Goal: Task Accomplishment & Management: Complete application form

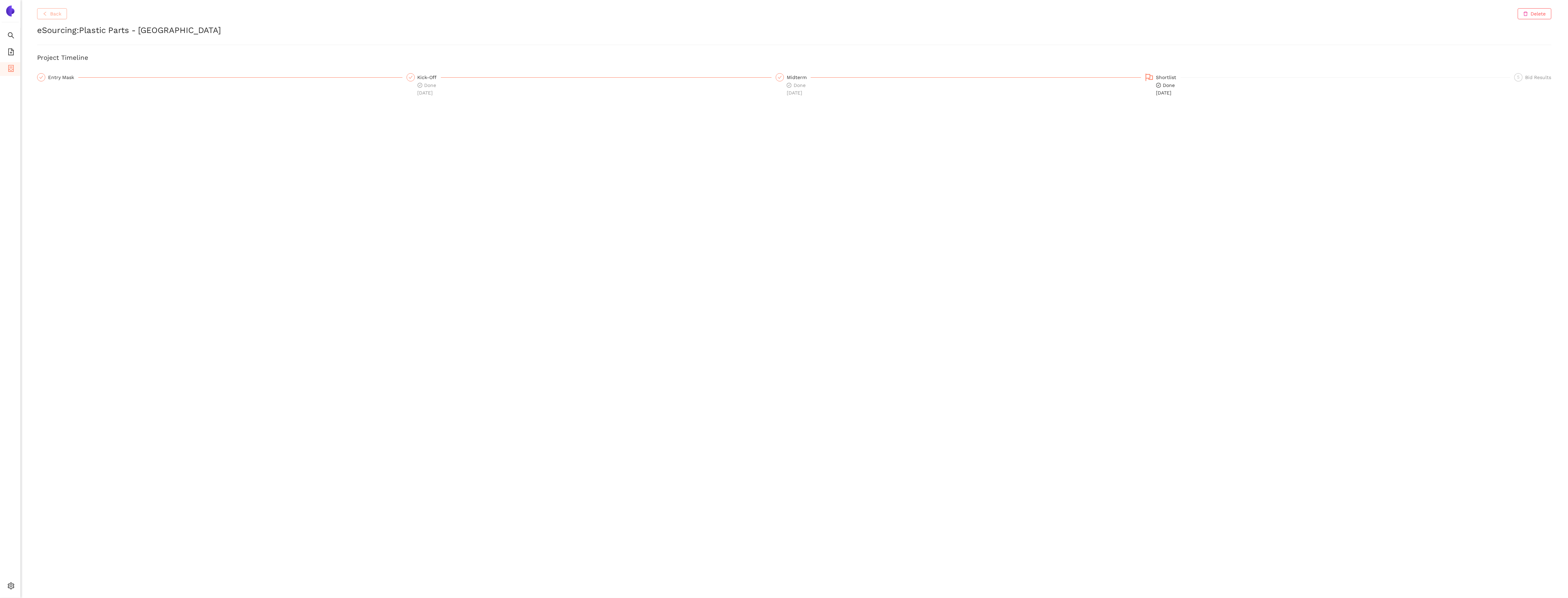
click at [53, 16] on span "Back" at bounding box center [55, 13] width 12 height 7
click at [30, 541] on li "Internal Area" at bounding box center [49, 536] width 57 height 14
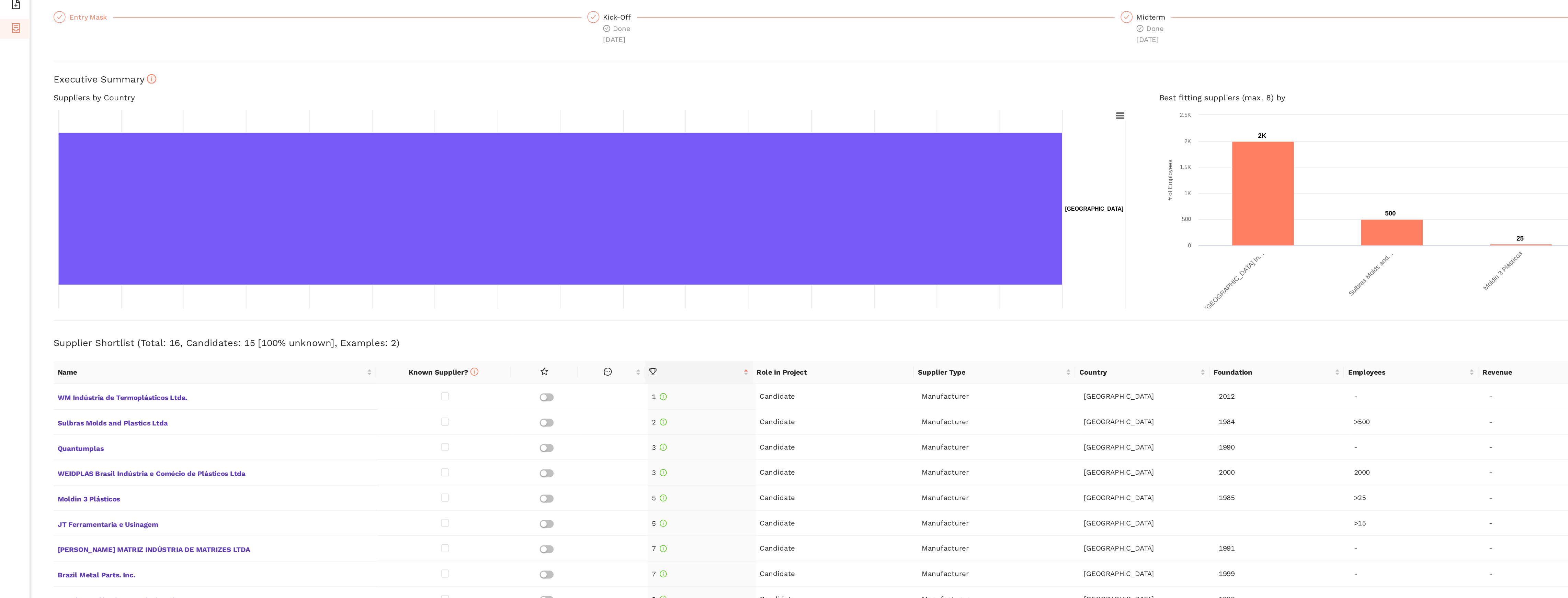
click at [62, 80] on div "Entry Mask" at bounding box center [63, 77] width 30 height 9
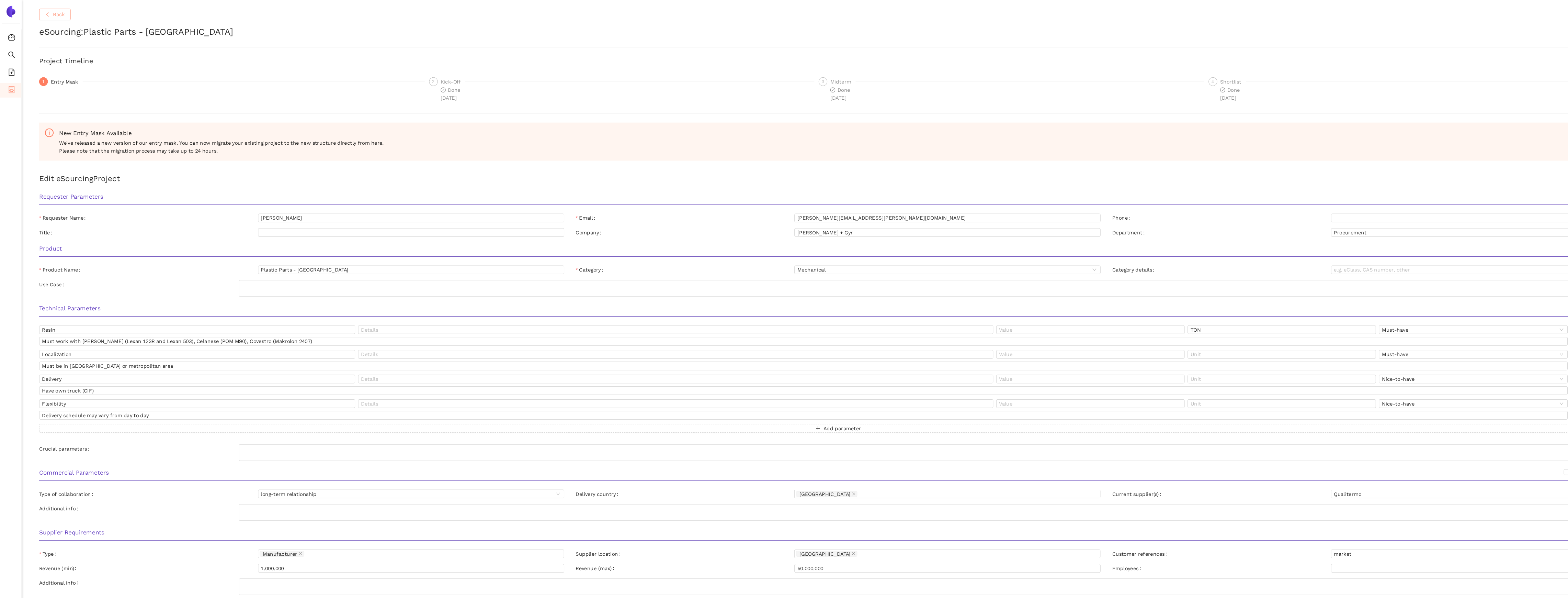
click at [55, 13] on span "Back" at bounding box center [55, 13] width 12 height 7
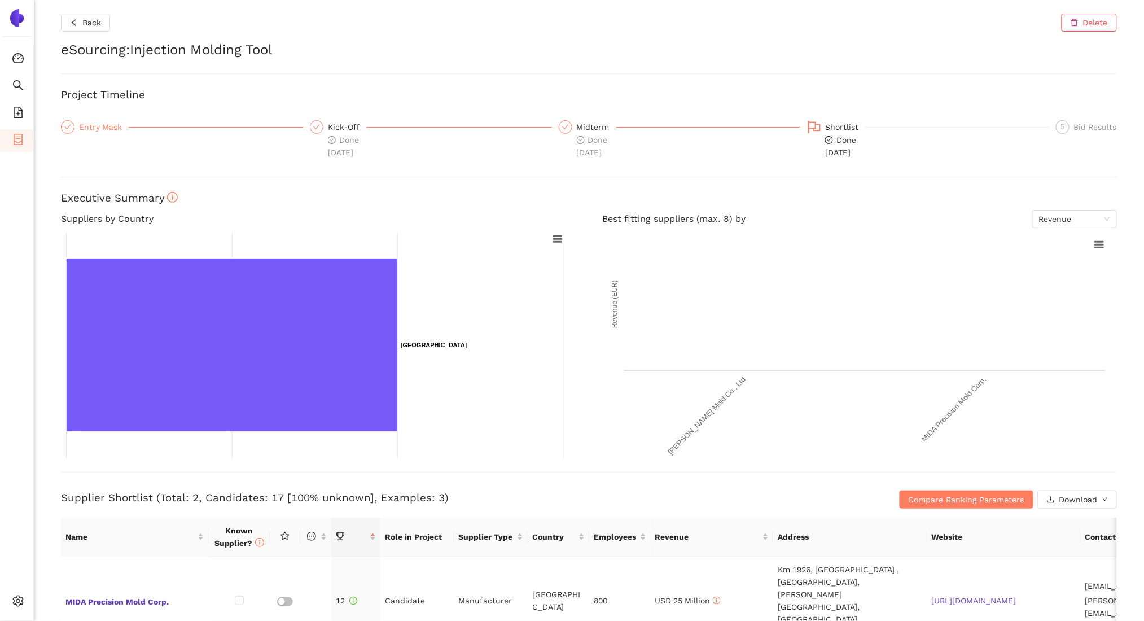
click at [83, 121] on div "Entry Mask" at bounding box center [104, 127] width 50 height 14
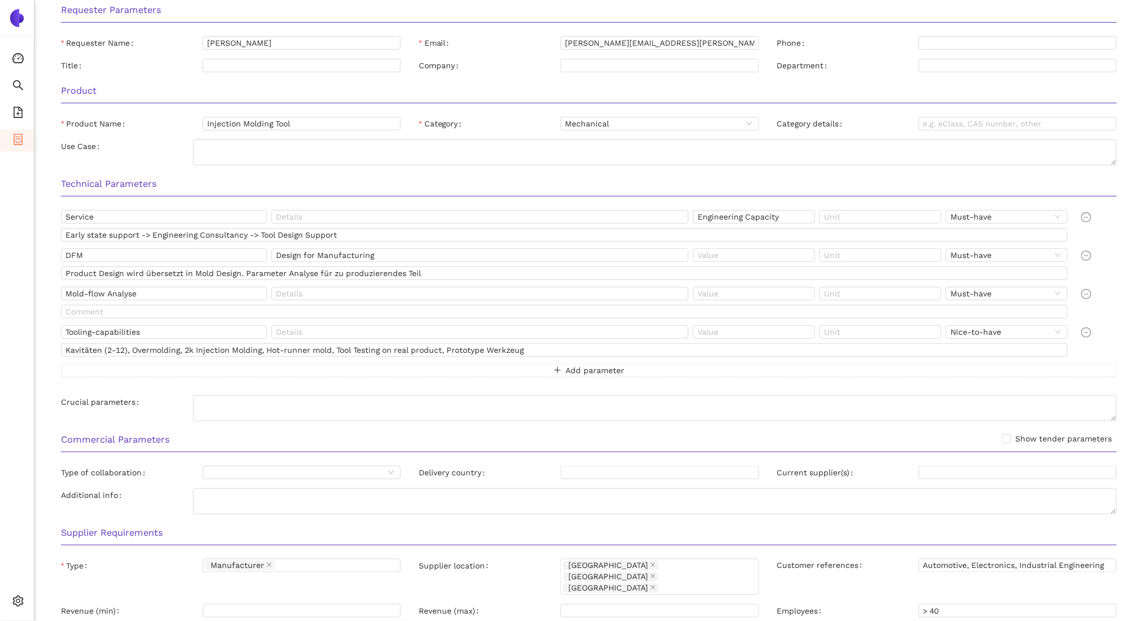
scroll to position [50, 0]
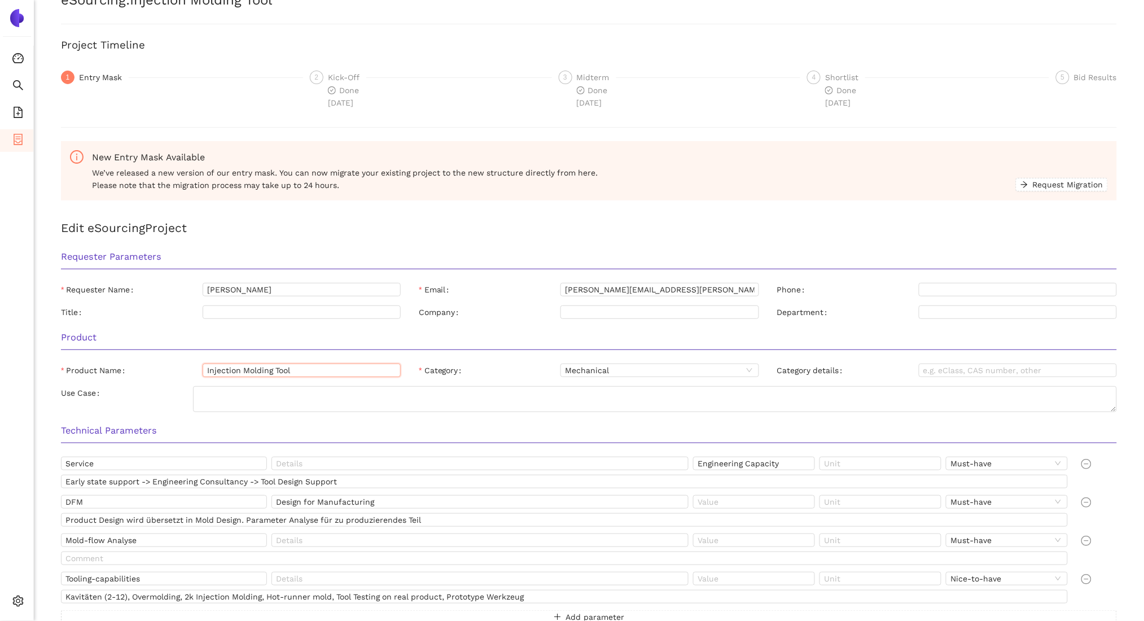
click at [258, 372] on input "Injection Molding Tool" at bounding box center [302, 370] width 198 height 14
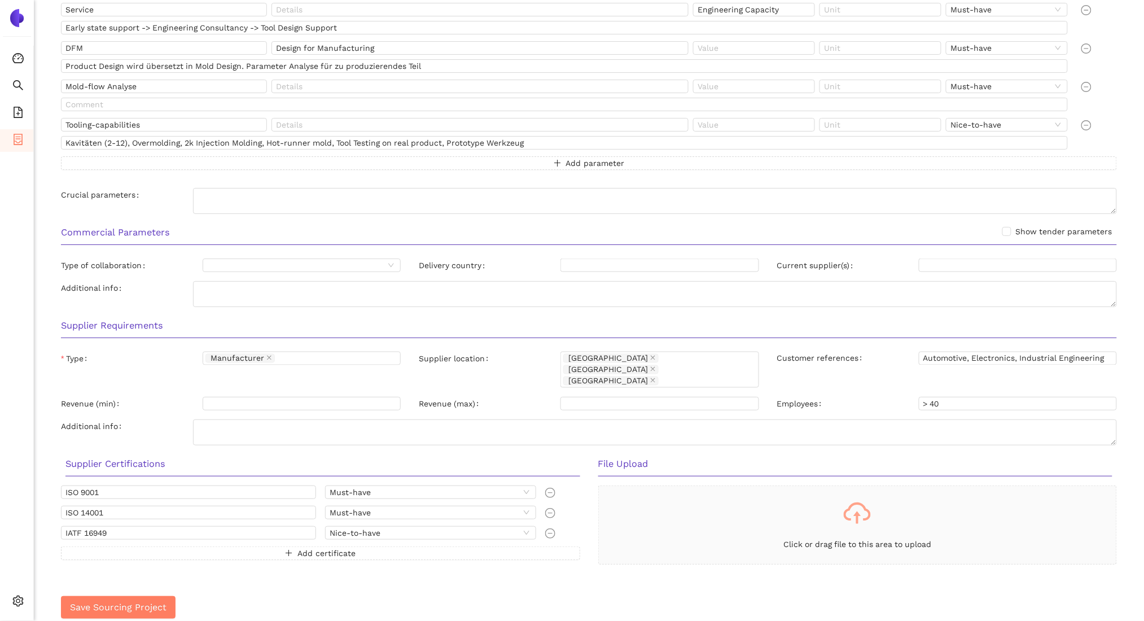
scroll to position [0, 0]
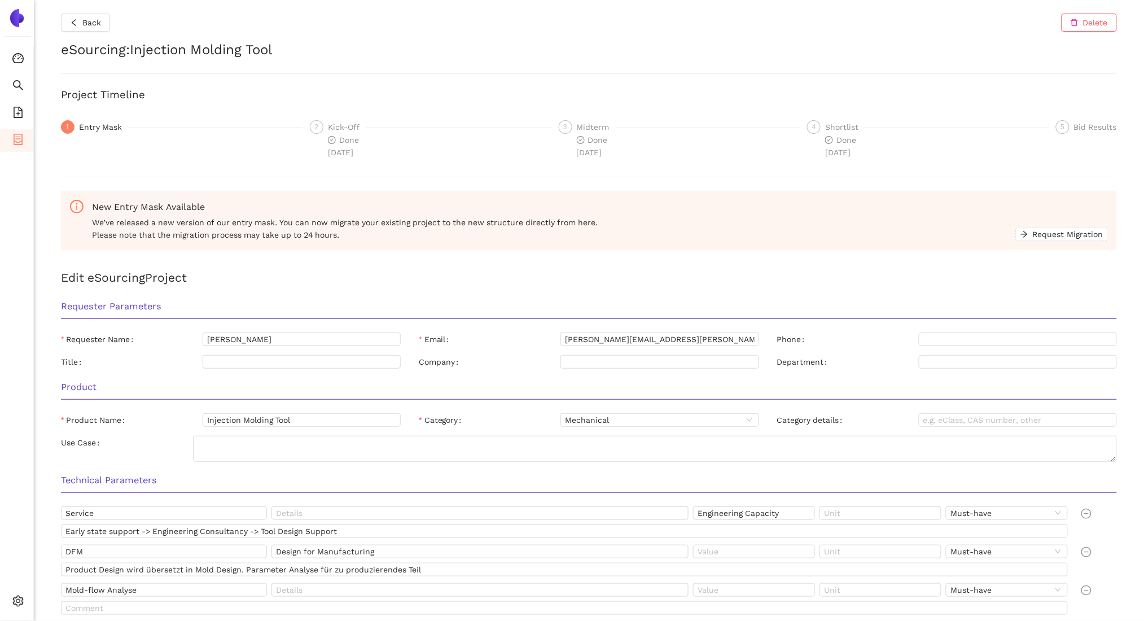
click at [87, 281] on h2 "Edit eSourcing Project" at bounding box center [589, 277] width 1056 height 19
click at [335, 485] on h3 "Technical Parameters" at bounding box center [589, 480] width 1056 height 15
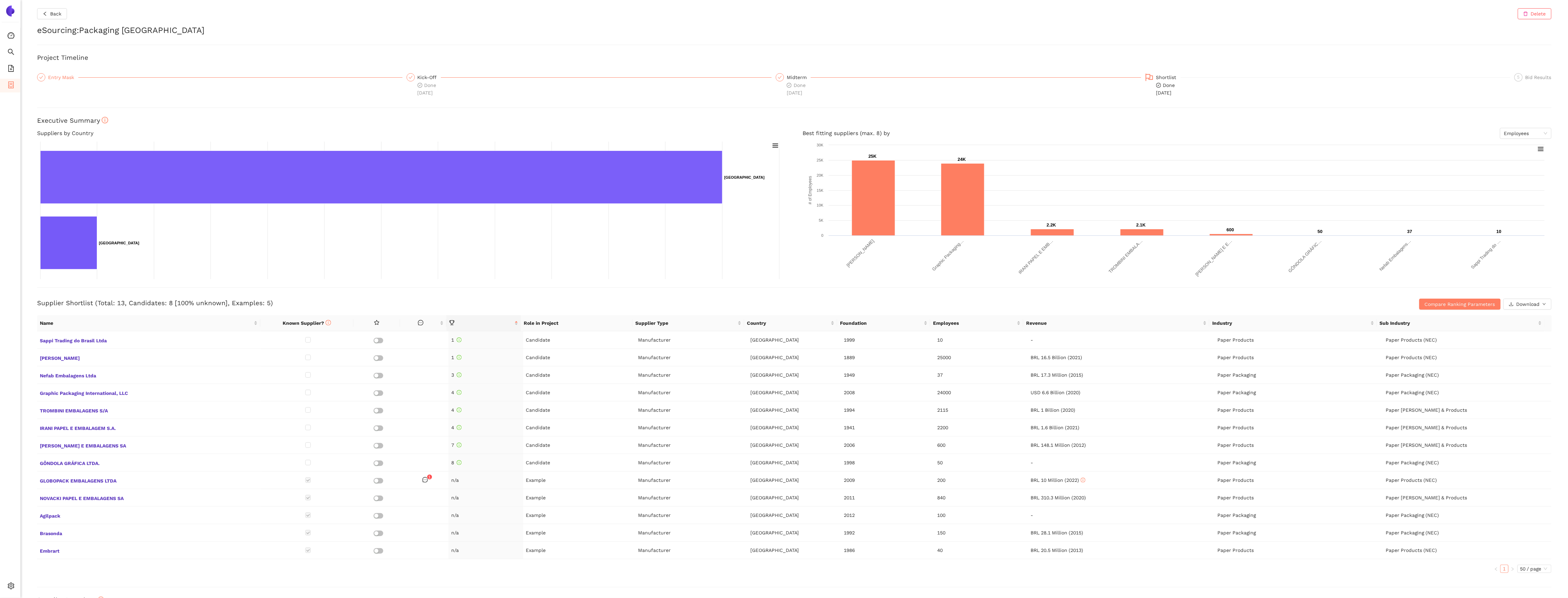
click at [55, 80] on div "Entry Mask" at bounding box center [63, 77] width 30 height 9
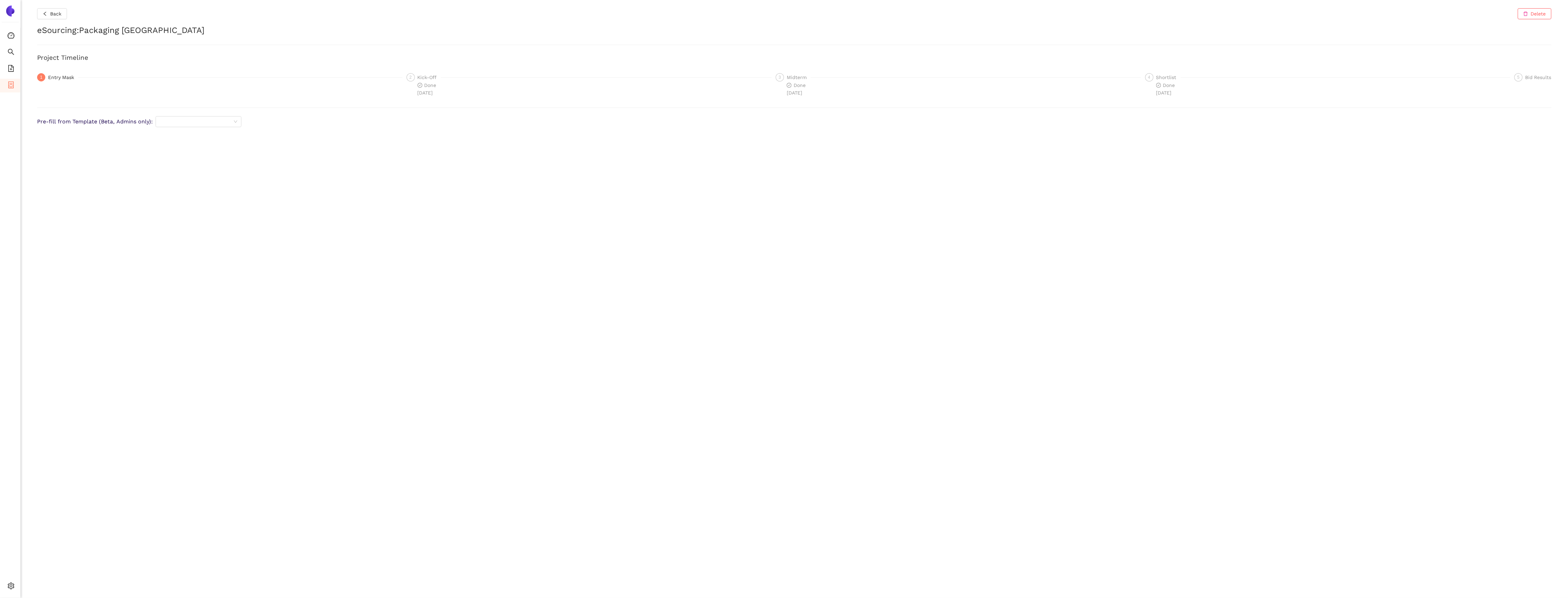
click at [72, 80] on div "Entry Mask" at bounding box center [63, 77] width 30 height 9
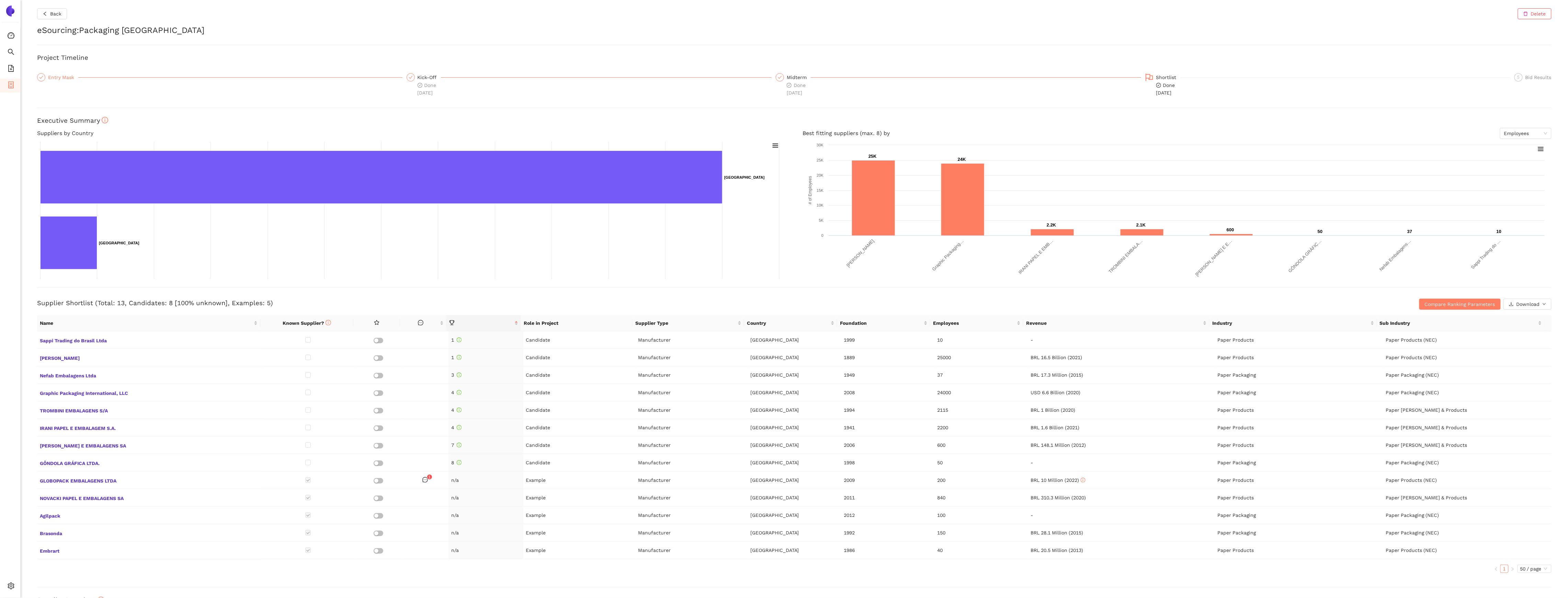
click at [61, 74] on div "Entry Mask" at bounding box center [63, 77] width 30 height 9
click at [58, 80] on div "Entry Mask" at bounding box center [63, 77] width 30 height 9
